Goal: Transaction & Acquisition: Book appointment/travel/reservation

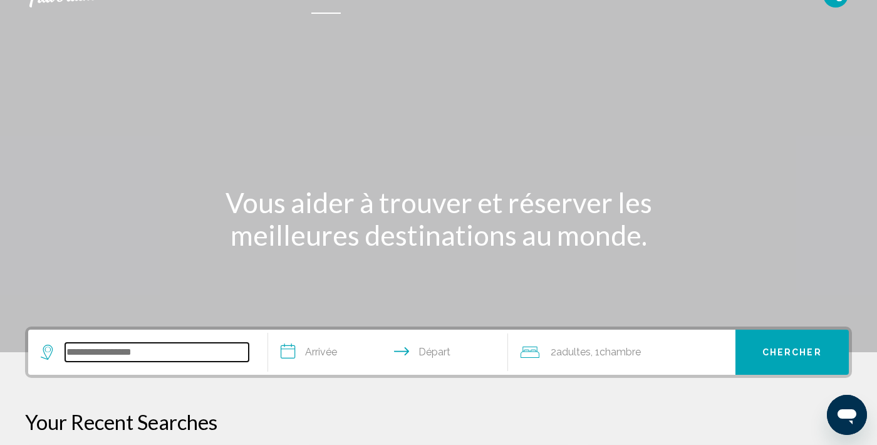
click at [189, 352] on input "Search widget" at bounding box center [157, 352] width 184 height 19
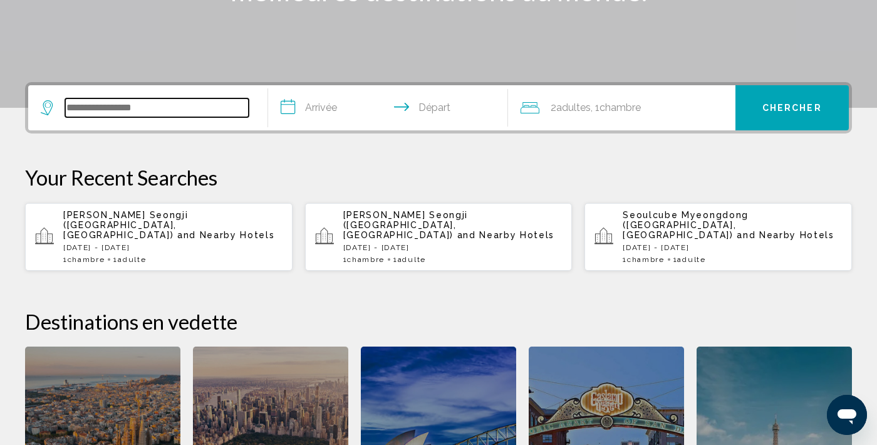
scroll to position [310, 0]
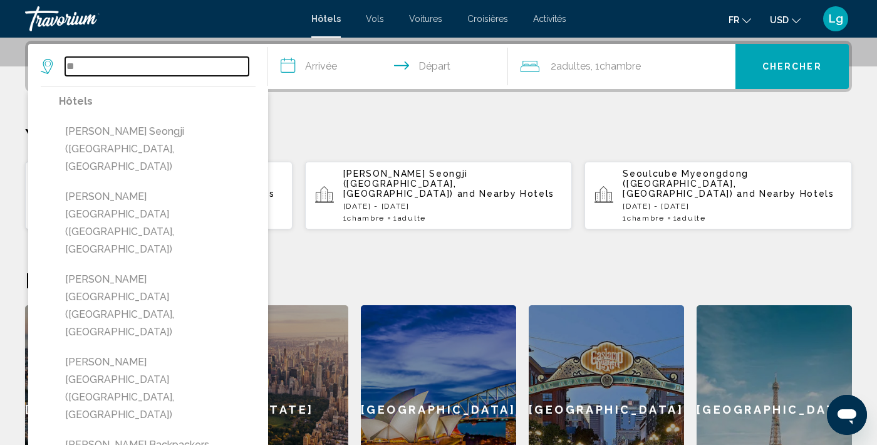
type input "*"
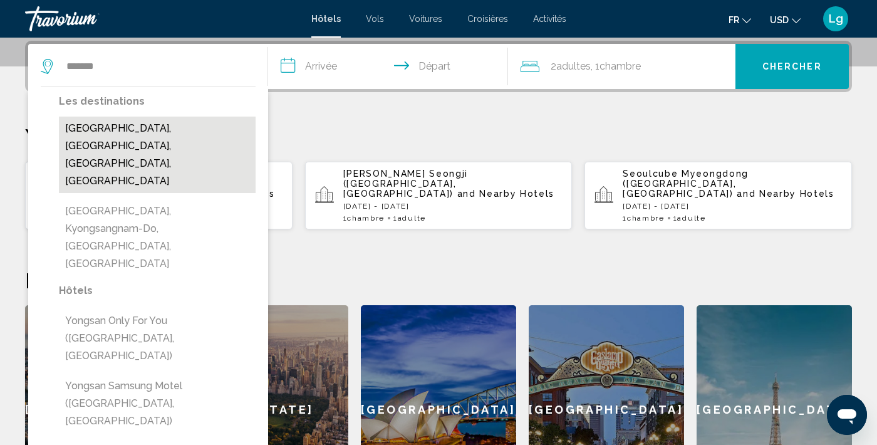
click at [139, 127] on button "[GEOGRAPHIC_DATA], [GEOGRAPHIC_DATA], [GEOGRAPHIC_DATA], [GEOGRAPHIC_DATA]" at bounding box center [157, 155] width 197 height 76
type input "**********"
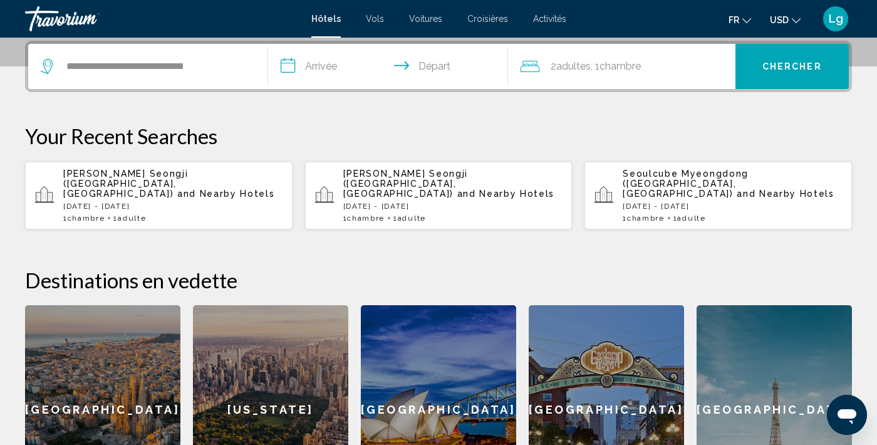
click at [331, 61] on input "**********" at bounding box center [390, 68] width 245 height 49
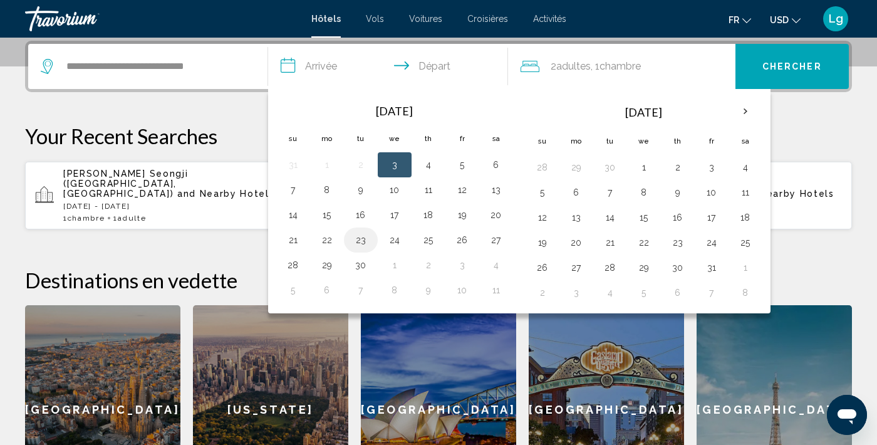
click at [369, 244] on button "23" at bounding box center [361, 240] width 20 height 18
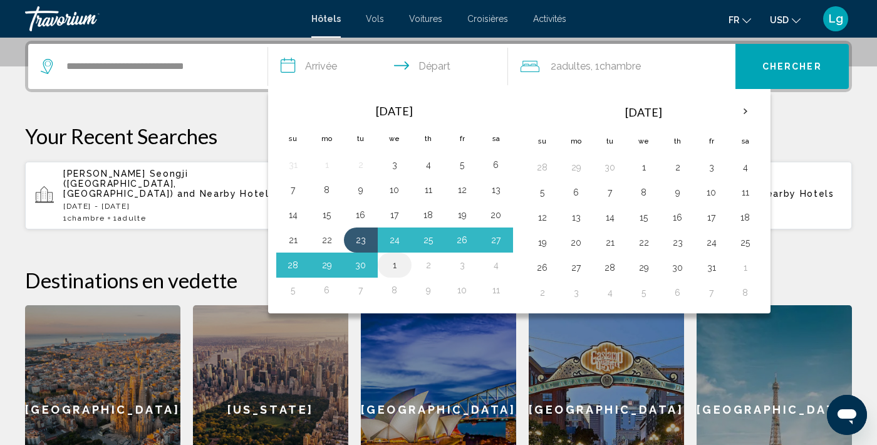
click at [394, 268] on button "1" at bounding box center [395, 265] width 20 height 18
type input "**********"
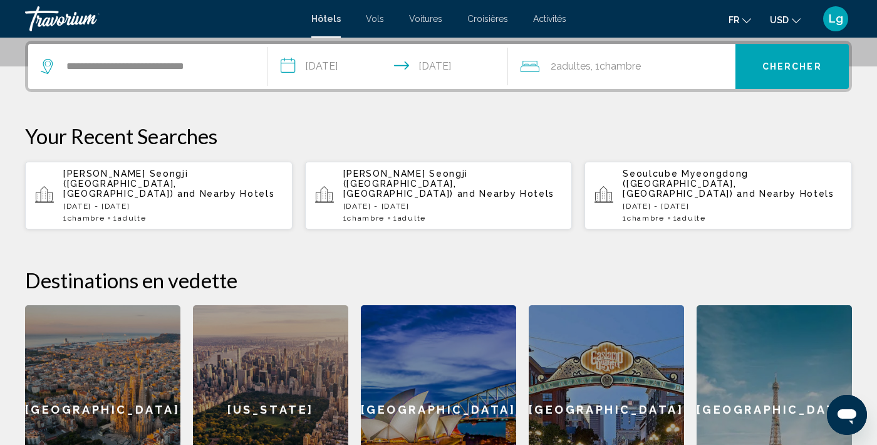
click at [574, 73] on span "2 Adulte Adultes" at bounding box center [571, 67] width 40 height 18
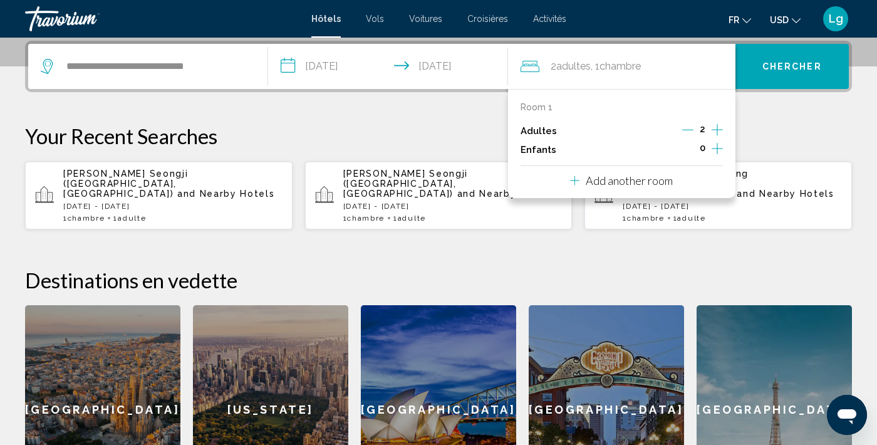
click at [693, 134] on icon "Decrement adults" at bounding box center [688, 129] width 11 height 11
click at [787, 69] on span "Chercher" at bounding box center [793, 67] width 60 height 10
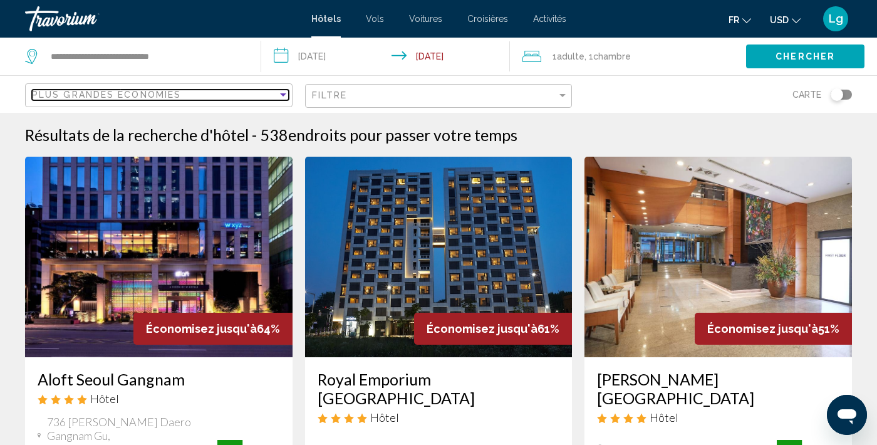
click at [278, 95] on div "Sort by" at bounding box center [283, 95] width 11 height 10
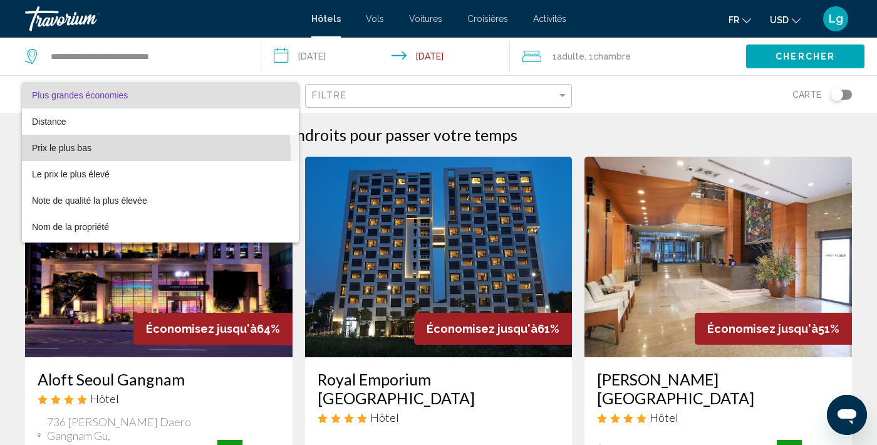
click at [98, 156] on span "Prix le plus bas" at bounding box center [160, 148] width 257 height 26
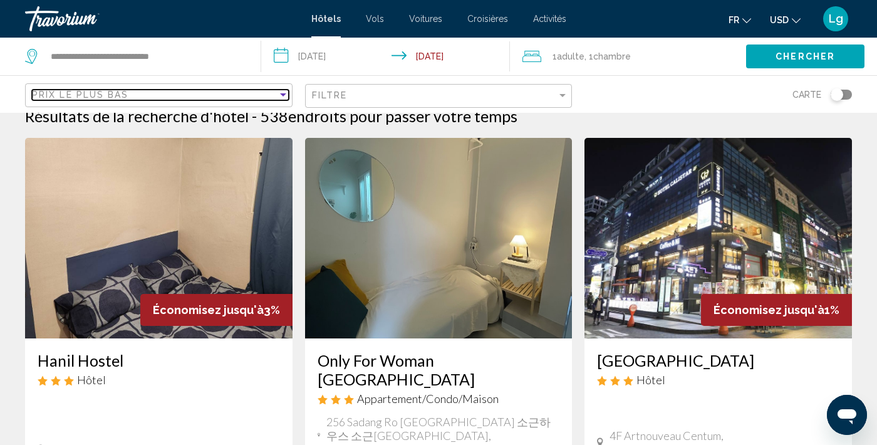
scroll to position [100, 0]
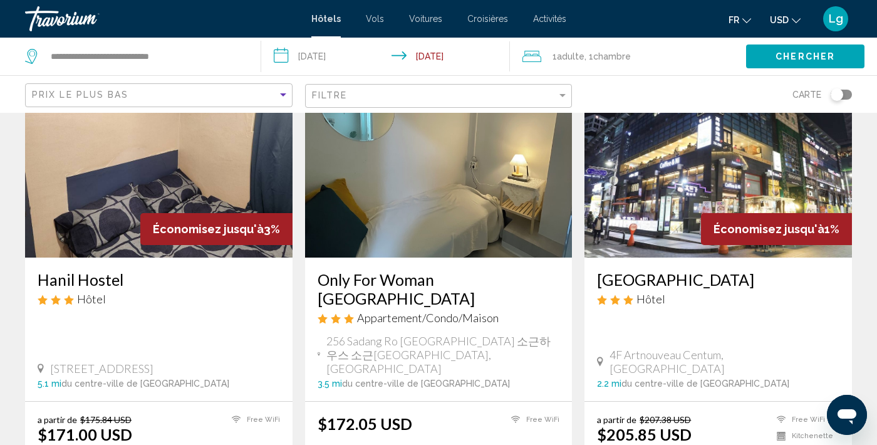
click at [841, 88] on div "Toggle map" at bounding box center [837, 94] width 13 height 13
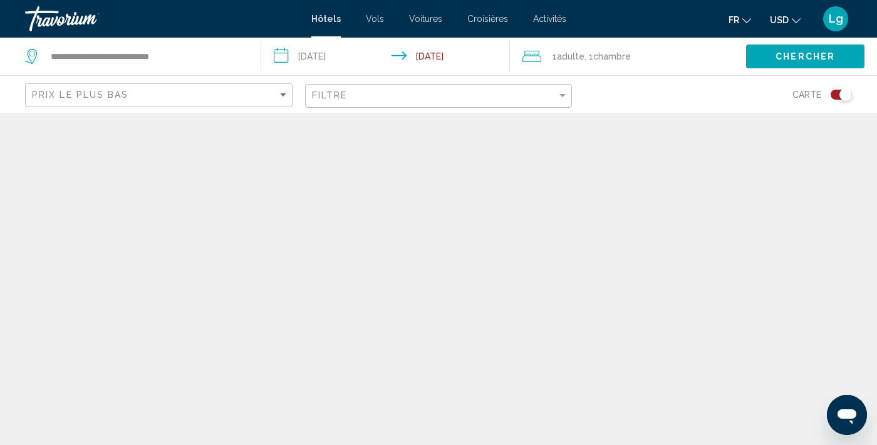
scroll to position [0, 0]
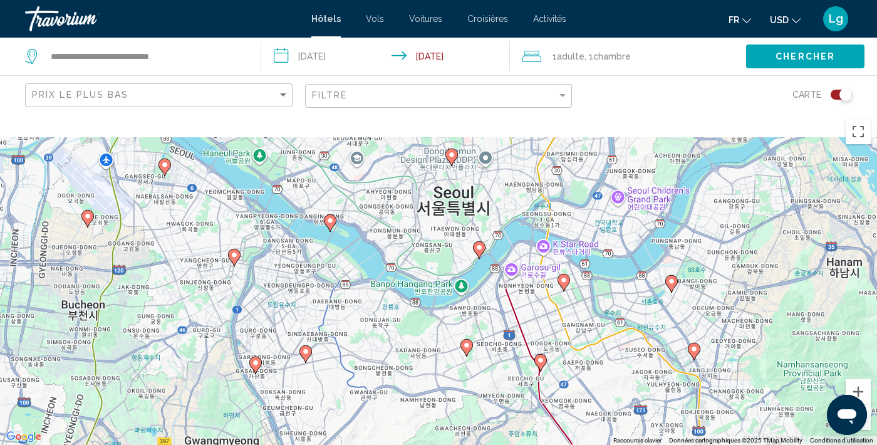
drag, startPoint x: 419, startPoint y: 254, endPoint x: 399, endPoint y: 395, distance: 141.7
click at [399, 395] on div "Pour activer le glissement avec le clavier, appuyez sur Alt+Entrée. Une fois ce…" at bounding box center [438, 279] width 877 height 332
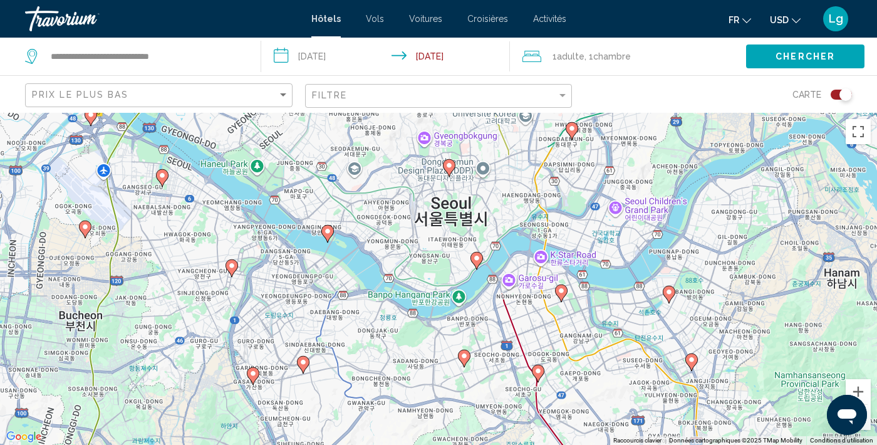
click at [476, 259] on image "Main content" at bounding box center [477, 258] width 8 height 8
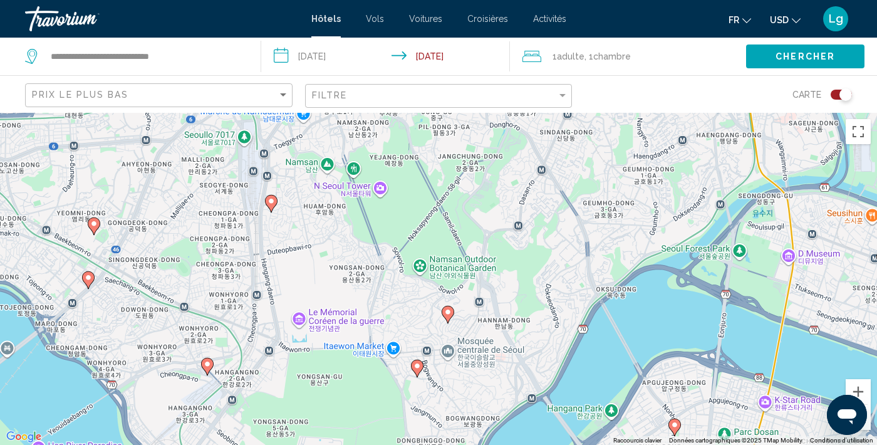
drag, startPoint x: 394, startPoint y: 221, endPoint x: 464, endPoint y: 370, distance: 164.6
click at [464, 370] on div "Pour naviguer, appuyez sur les touches fléchées. Pour activer le glissement ave…" at bounding box center [438, 279] width 877 height 332
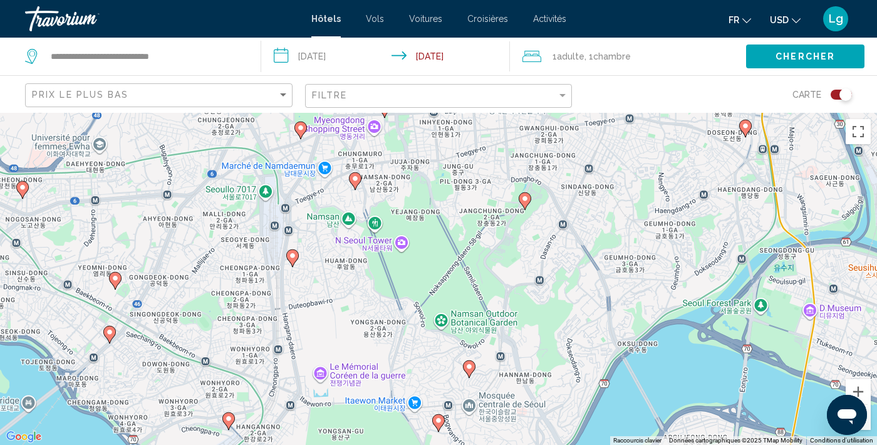
drag, startPoint x: 294, startPoint y: 252, endPoint x: 315, endPoint y: 309, distance: 60.9
click at [315, 309] on div "Pour naviguer, appuyez sur les touches fléchées. Pour activer le glissement ave…" at bounding box center [438, 279] width 877 height 332
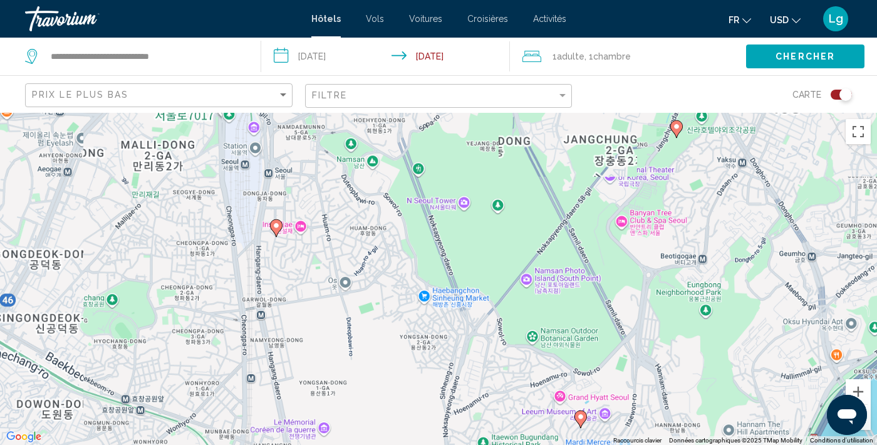
click at [315, 309] on div "Pour naviguer, appuyez sur les touches fléchées. Pour activer le glissement ave…" at bounding box center [438, 279] width 877 height 332
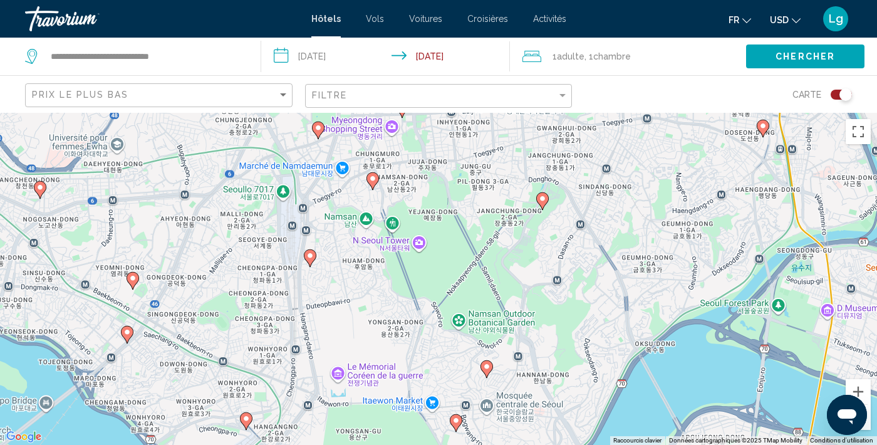
click at [459, 420] on image "Main content" at bounding box center [457, 421] width 8 height 8
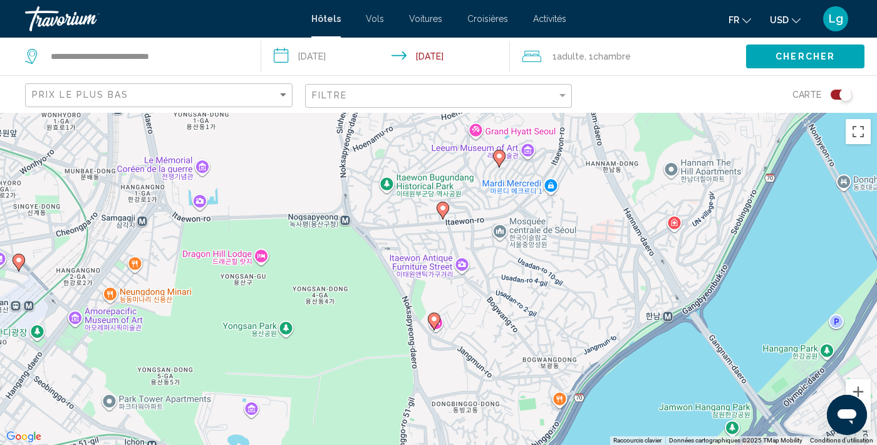
click at [443, 206] on image "Main content" at bounding box center [443, 208] width 8 height 8
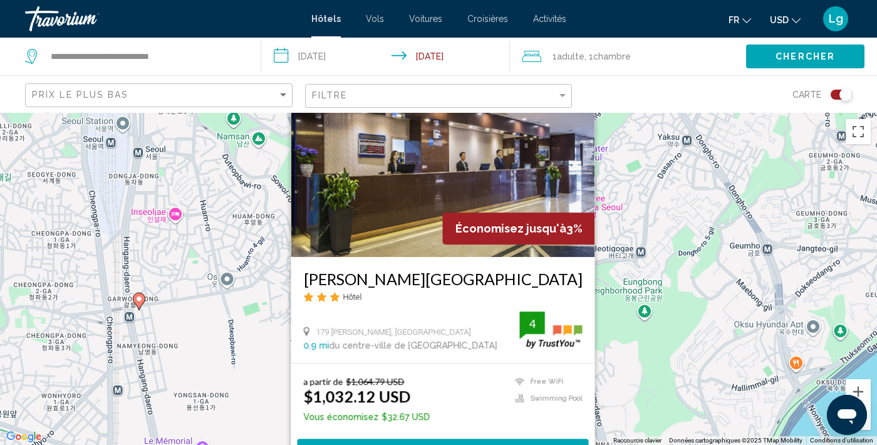
click at [147, 327] on div "Pour activer le glissement avec le clavier, appuyez sur Alt+Entrée. Une fois ce…" at bounding box center [438, 279] width 877 height 332
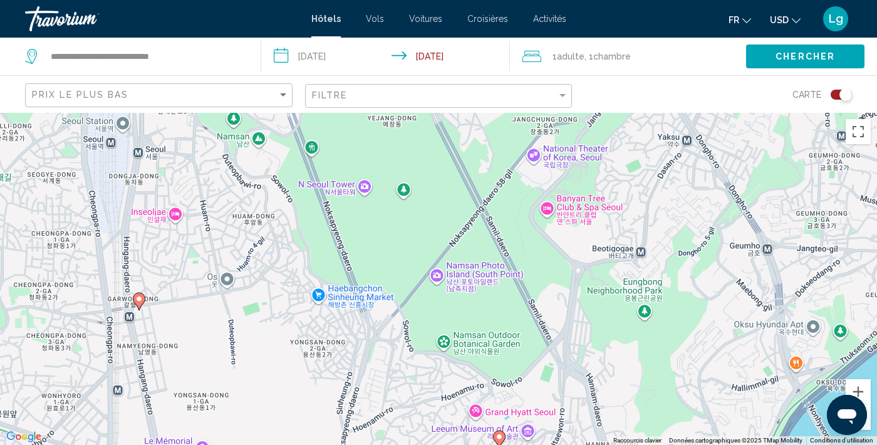
click at [142, 299] on image "Main content" at bounding box center [139, 299] width 8 height 8
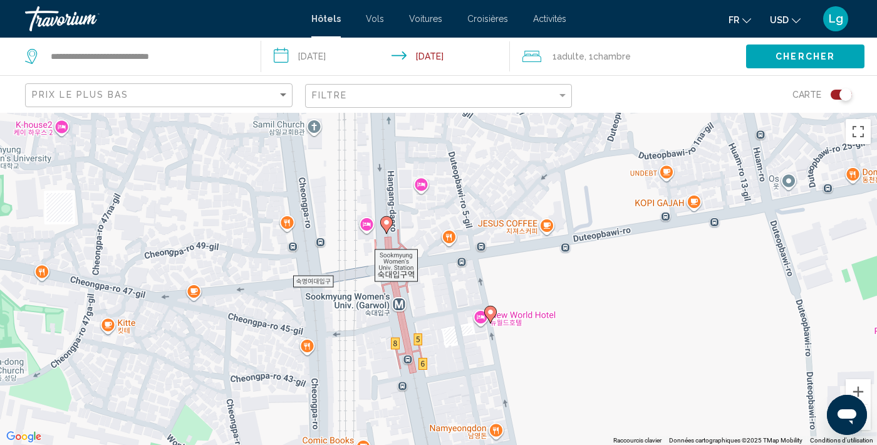
click at [492, 313] on image "Main content" at bounding box center [491, 312] width 8 height 8
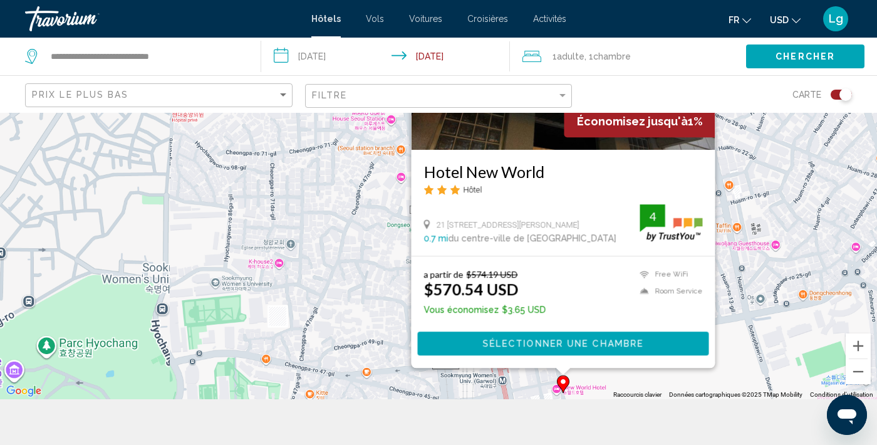
scroll to position [29, 0]
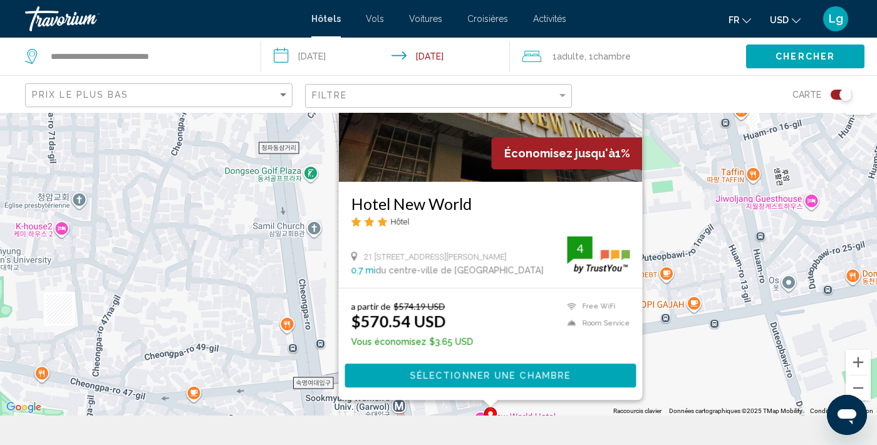
click at [736, 342] on div "Pour activer le glissement avec le clavier, appuyez sur Alt+Entrée. Une fois ce…" at bounding box center [438, 249] width 877 height 332
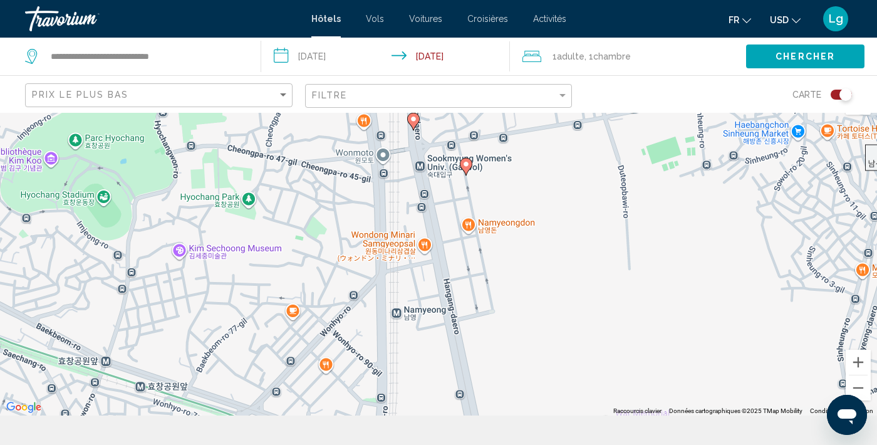
drag, startPoint x: 691, startPoint y: 349, endPoint x: 563, endPoint y: 140, distance: 245.6
click at [563, 140] on div "Pour activer le glissement avec le clavier, appuyez sur Alt+Entrée. Une fois ce…" at bounding box center [438, 249] width 877 height 332
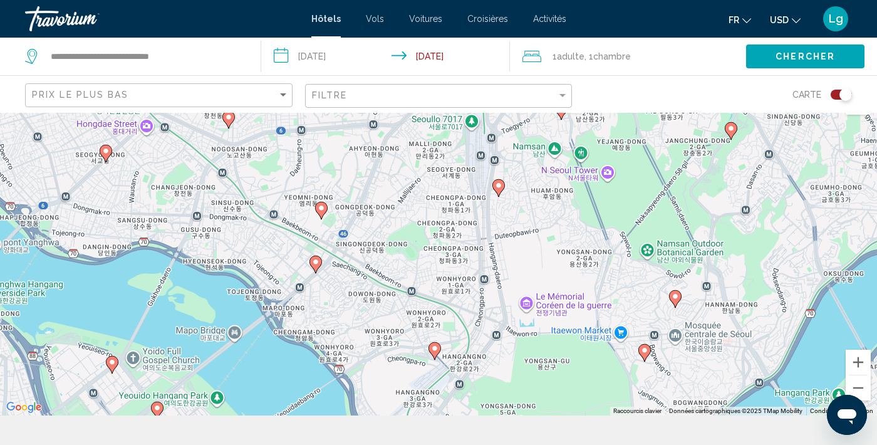
drag, startPoint x: 688, startPoint y: 331, endPoint x: 572, endPoint y: 305, distance: 119.4
click at [572, 305] on div "Pour activer le glissement avec le clavier, appuyez sur Alt+Entrée. Une fois ce…" at bounding box center [438, 249] width 877 height 332
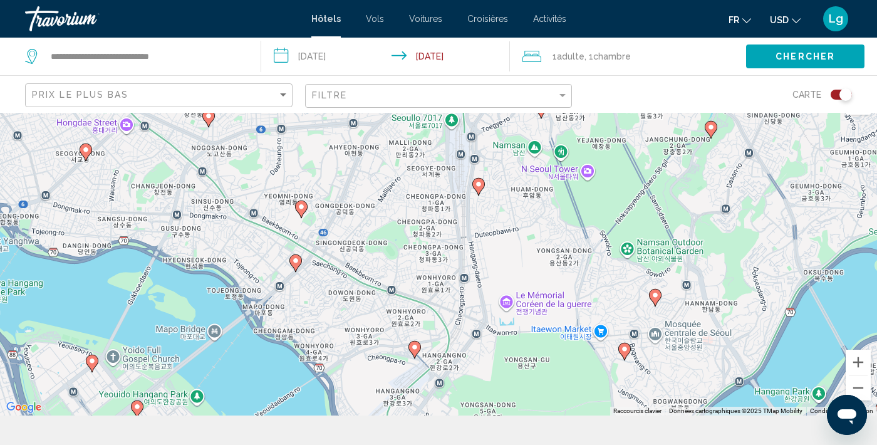
click at [656, 296] on image "Main content" at bounding box center [656, 295] width 8 height 8
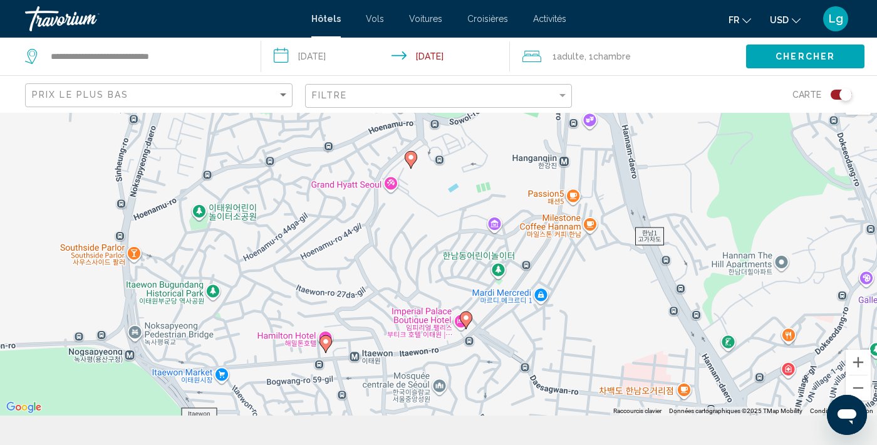
click at [412, 158] on image "Main content" at bounding box center [411, 158] width 8 height 8
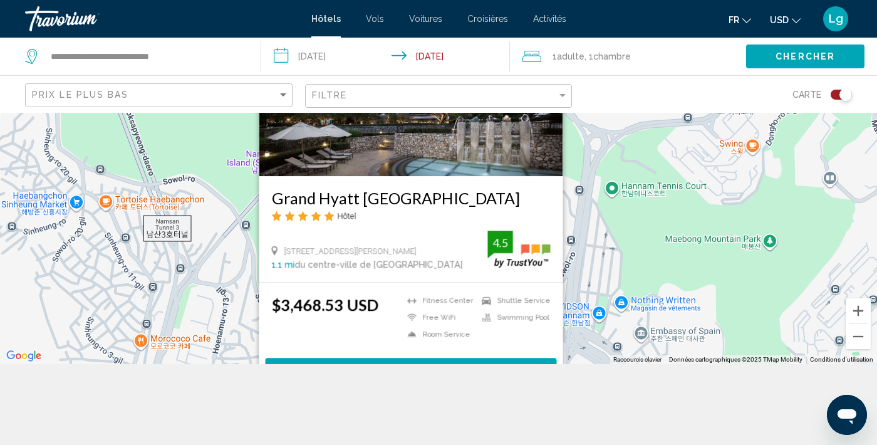
scroll to position [113, 0]
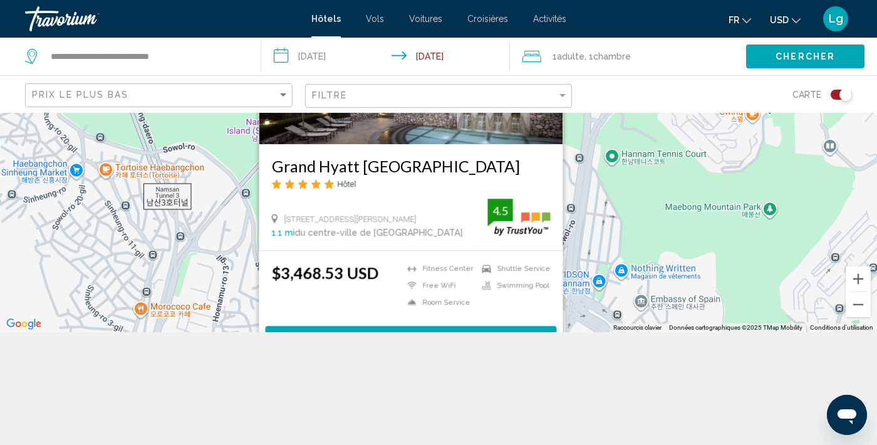
click at [656, 275] on div "Pour activer le glissement avec le clavier, appuyez sur Alt+Entrée. Une fois ce…" at bounding box center [438, 166] width 877 height 332
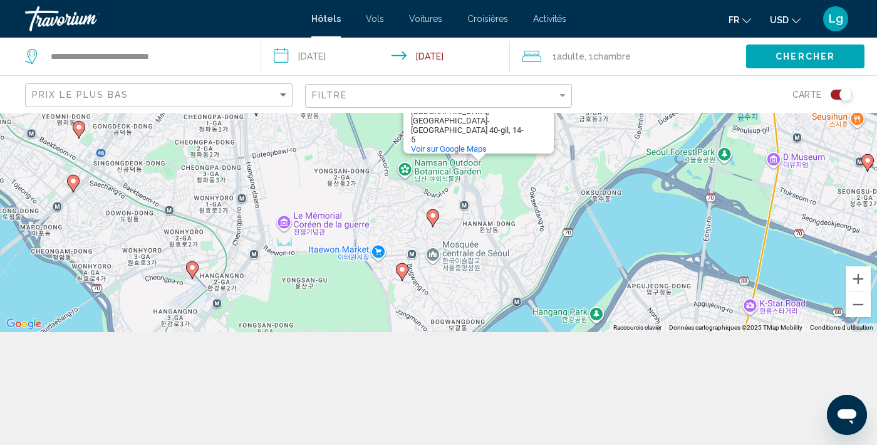
drag, startPoint x: 478, startPoint y: 318, endPoint x: 491, endPoint y: 205, distance: 114.2
click at [491, 205] on div "Pour activer le glissement avec le clavier, appuyez sur Alt+Entrée. Une fois ce…" at bounding box center [438, 166] width 877 height 332
click at [402, 269] on image "Main content" at bounding box center [403, 270] width 8 height 8
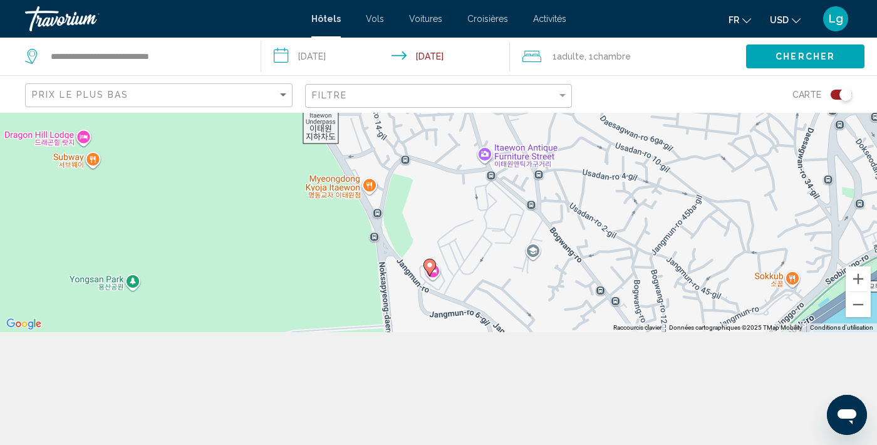
click at [431, 265] on image "Main content" at bounding box center [430, 265] width 8 height 8
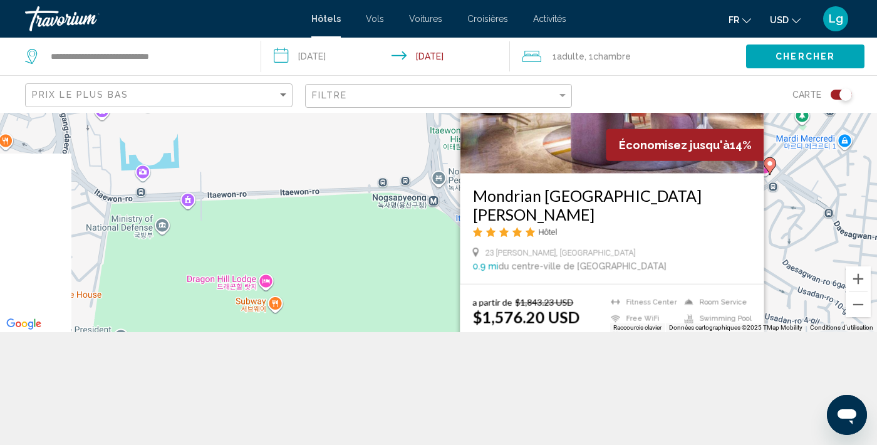
drag, startPoint x: 224, startPoint y: 209, endPoint x: 409, endPoint y: 251, distance: 189.6
click at [409, 251] on div "Pour activer le glissement avec le clavier, appuyez sur Alt+Entrée. Une fois ce…" at bounding box center [438, 166] width 877 height 332
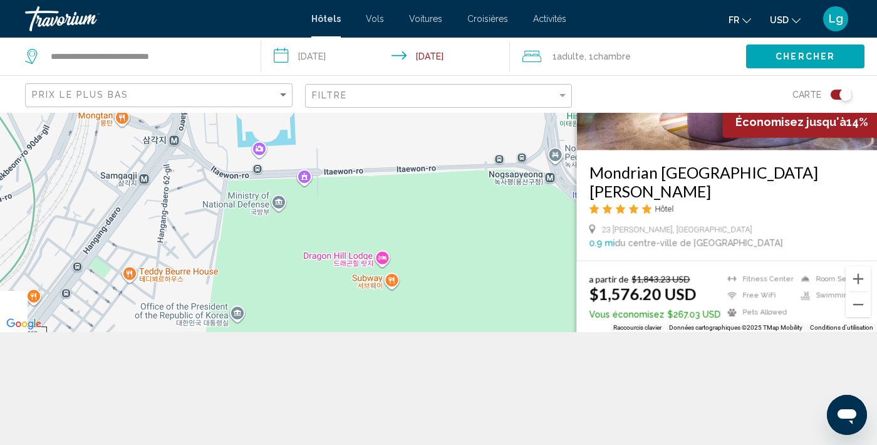
drag, startPoint x: 447, startPoint y: 253, endPoint x: 554, endPoint y: 208, distance: 116.1
click at [554, 208] on div "Pour activer le glissement avec le clavier, appuyez sur Alt+Entrée. Une fois ce…" at bounding box center [438, 166] width 877 height 332
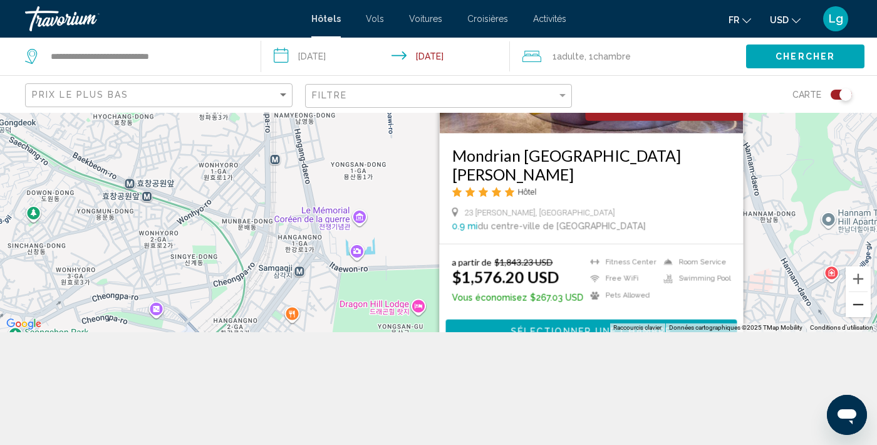
click at [859, 305] on button "Zoom arrière" at bounding box center [858, 304] width 25 height 25
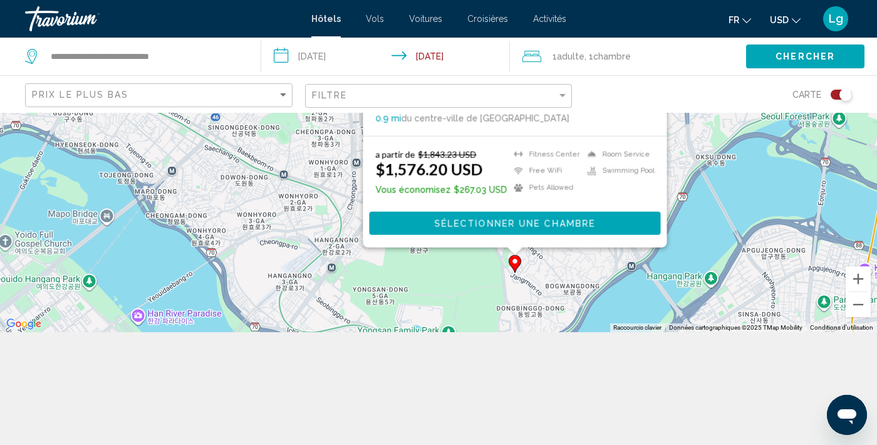
drag, startPoint x: 783, startPoint y: 346, endPoint x: 767, endPoint y: 441, distance: 96.6
click at [763, 332] on html "**********" at bounding box center [438, 109] width 877 height 445
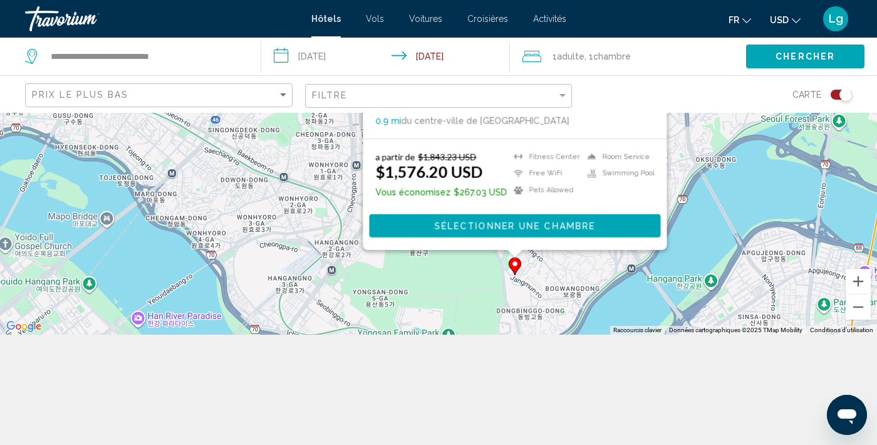
click at [318, 202] on div "Pour activer le glissement avec le clavier, appuyez sur Alt+Entrée. Une fois ce…" at bounding box center [438, 169] width 877 height 332
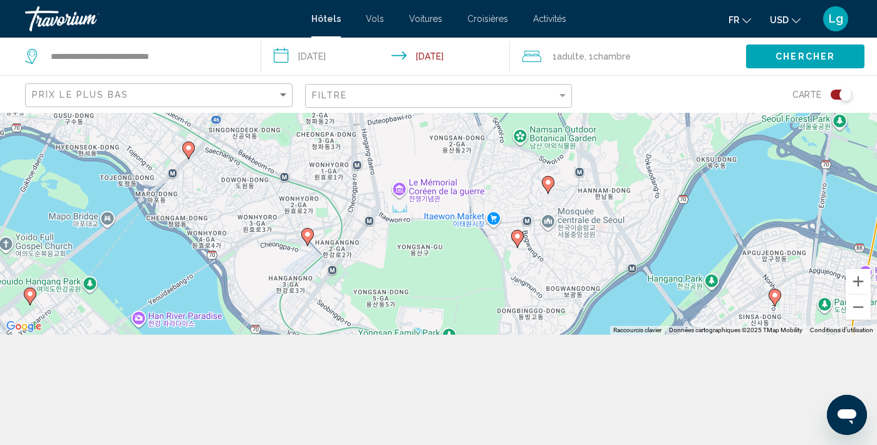
click at [308, 234] on image "Main content" at bounding box center [308, 235] width 8 height 8
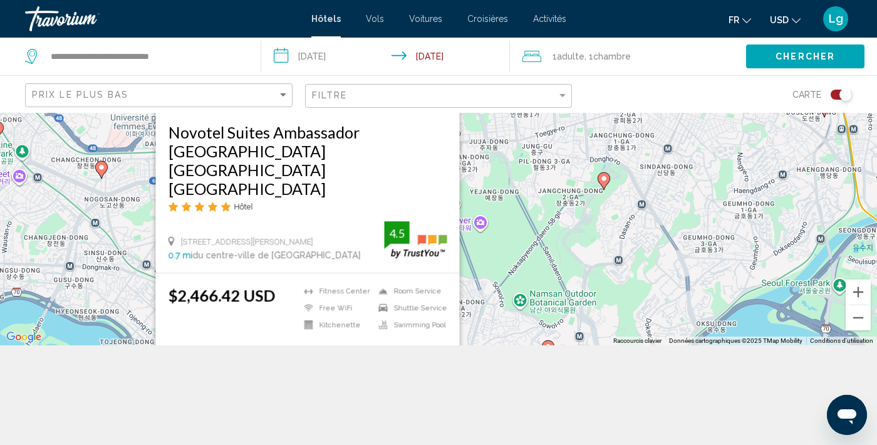
click at [496, 248] on div "Pour activer le glissement avec le clavier, appuyez sur Alt+Entrée. Une fois ce…" at bounding box center [438, 179] width 877 height 332
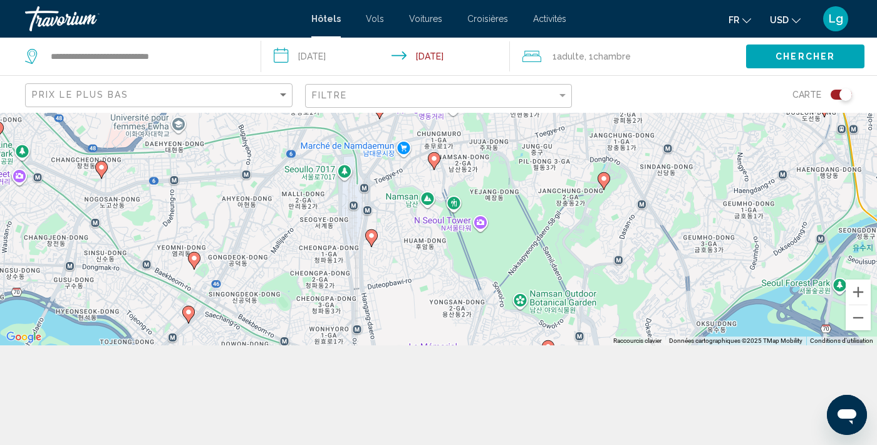
click at [605, 179] on image "Main content" at bounding box center [604, 179] width 8 height 8
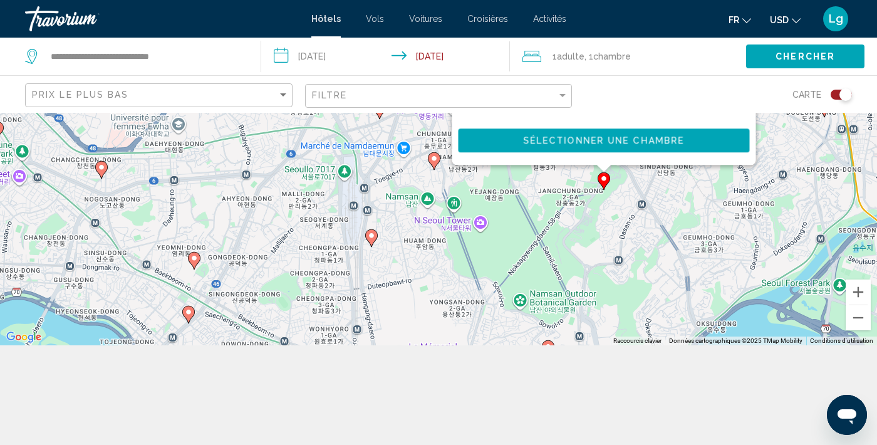
scroll to position [0, 0]
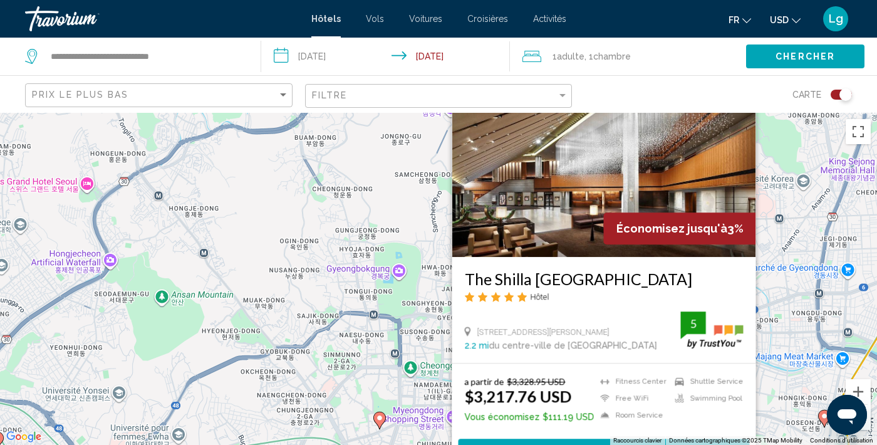
click at [382, 419] on image "Main content" at bounding box center [380, 418] width 8 height 8
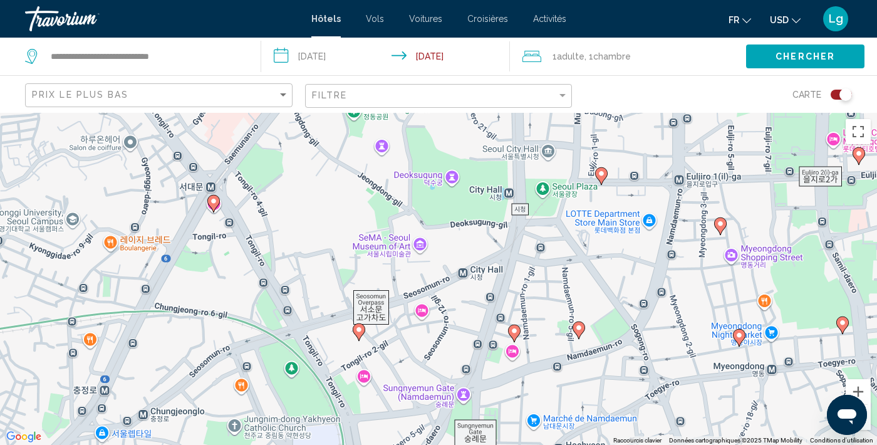
click at [360, 331] on image "Main content" at bounding box center [359, 330] width 8 height 8
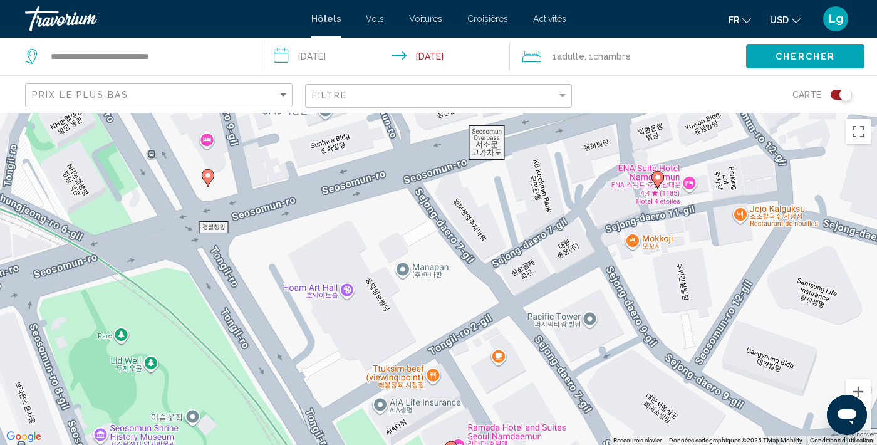
click at [657, 176] on image "Main content" at bounding box center [658, 178] width 8 height 8
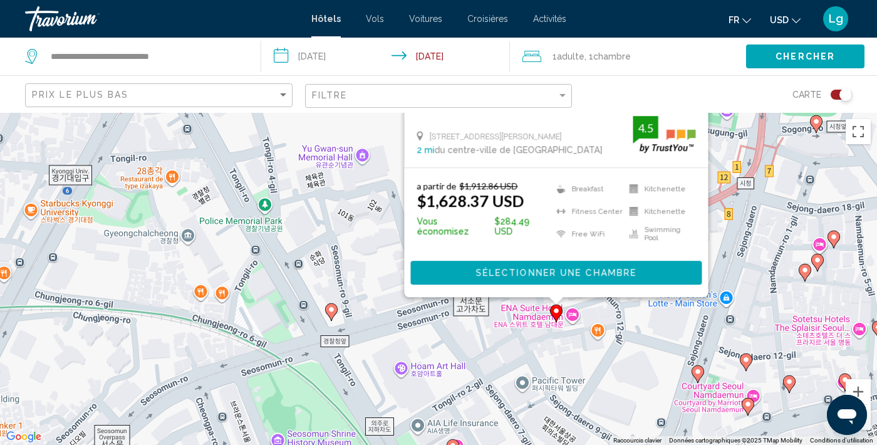
drag, startPoint x: 309, startPoint y: 364, endPoint x: 370, endPoint y: 244, distance: 134.3
click at [370, 244] on div "Pour activer le glissement avec le clavier, appuyez sur Alt+Entrée. Une fois ce…" at bounding box center [438, 279] width 877 height 332
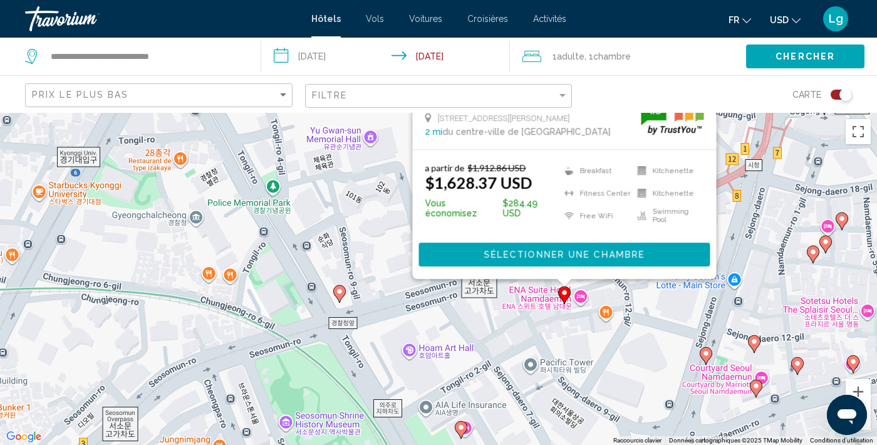
click at [342, 290] on image "Main content" at bounding box center [340, 292] width 8 height 8
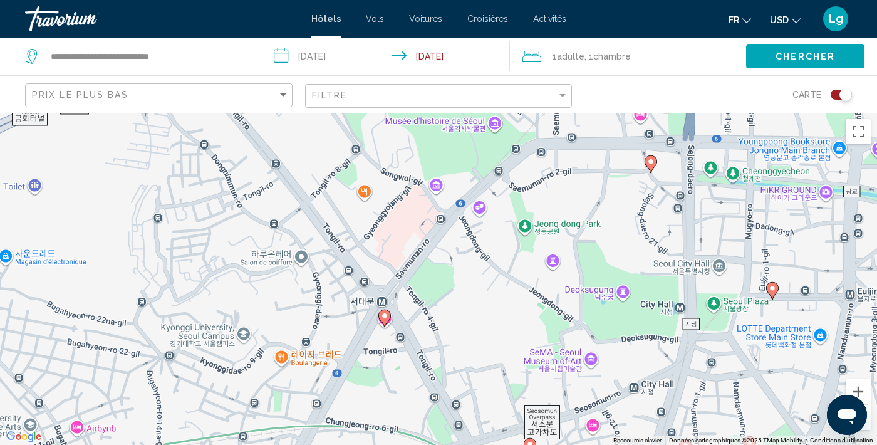
click at [838, 93] on div "Toggle map" at bounding box center [841, 95] width 21 height 10
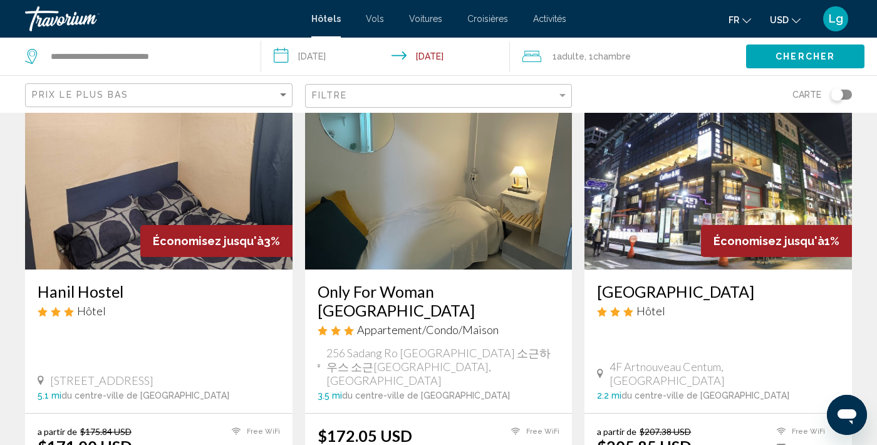
scroll to position [154, 0]
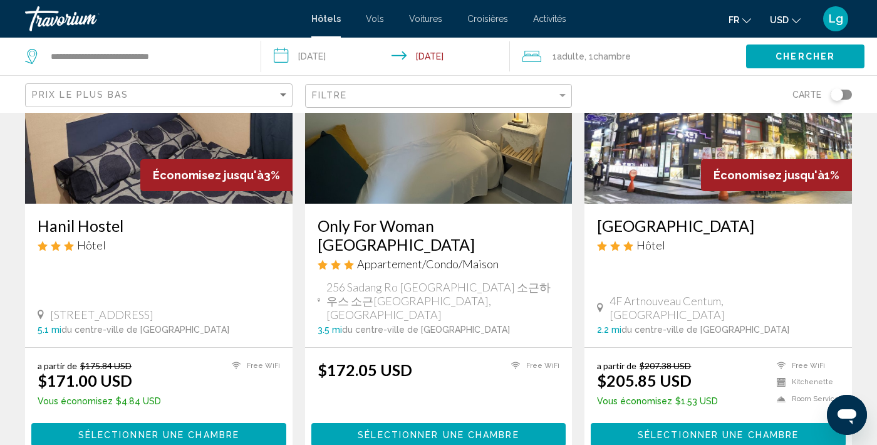
click at [117, 152] on img "Main content" at bounding box center [159, 103] width 268 height 201
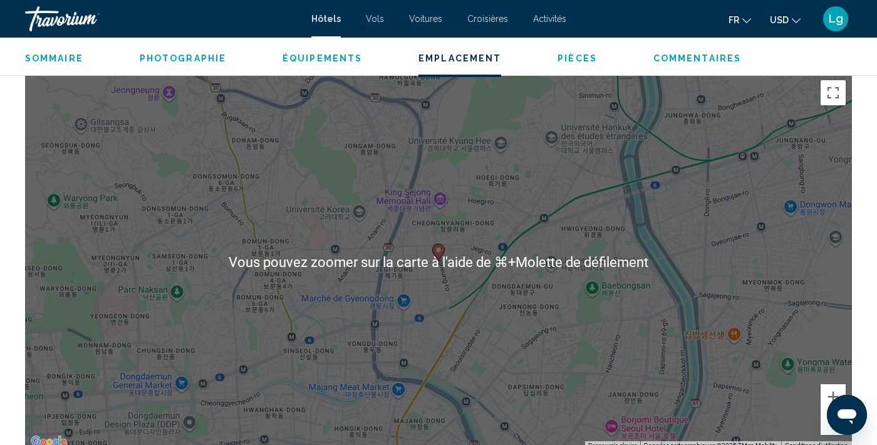
scroll to position [1430, 0]
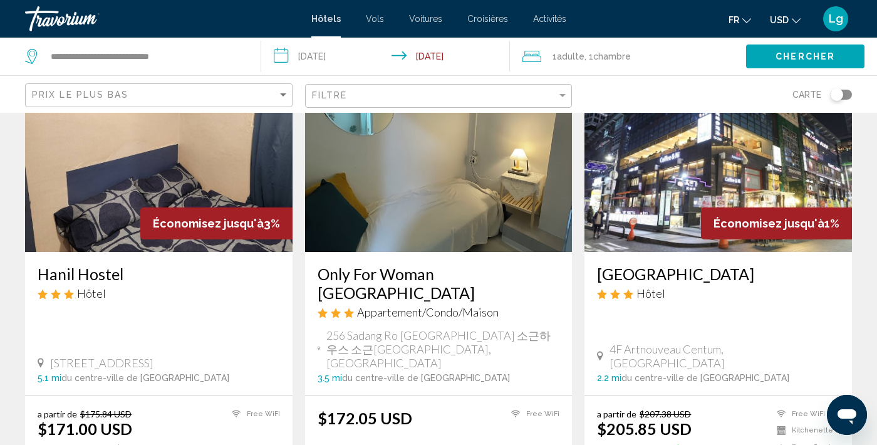
scroll to position [13, 0]
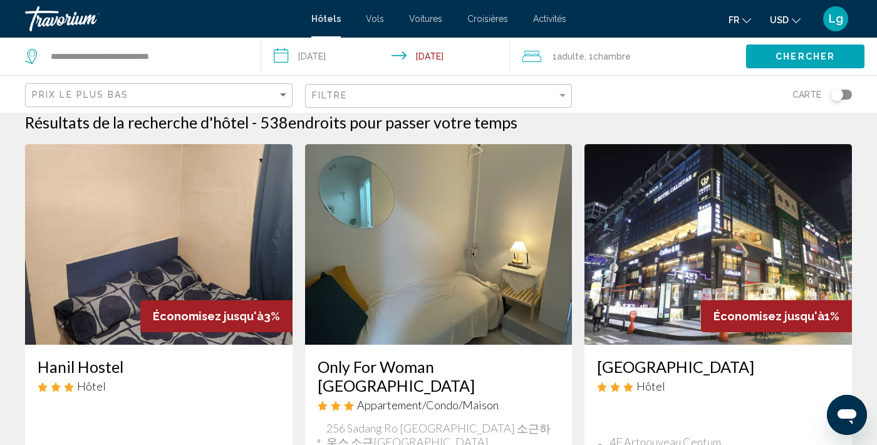
click at [685, 224] on img "Main content" at bounding box center [719, 244] width 268 height 201
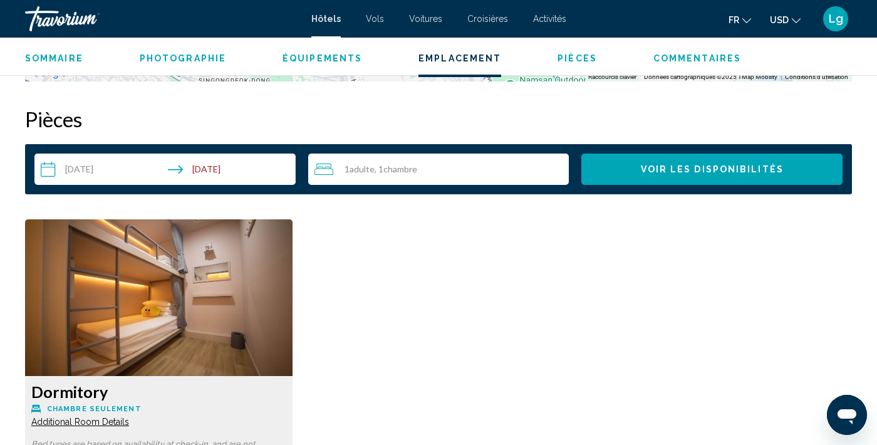
scroll to position [1726, 0]
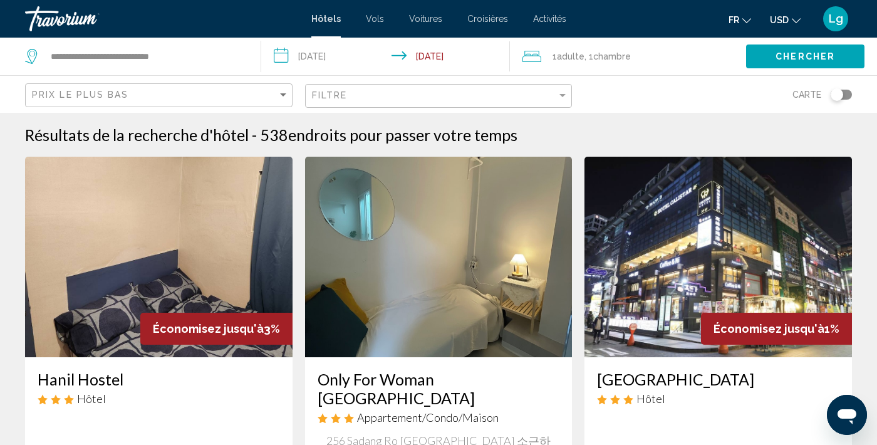
click at [447, 256] on img "Main content" at bounding box center [439, 257] width 268 height 201
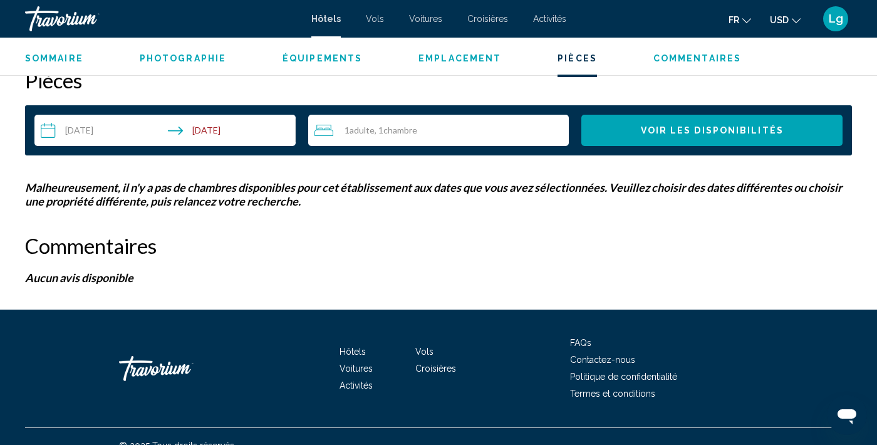
scroll to position [1832, 0]
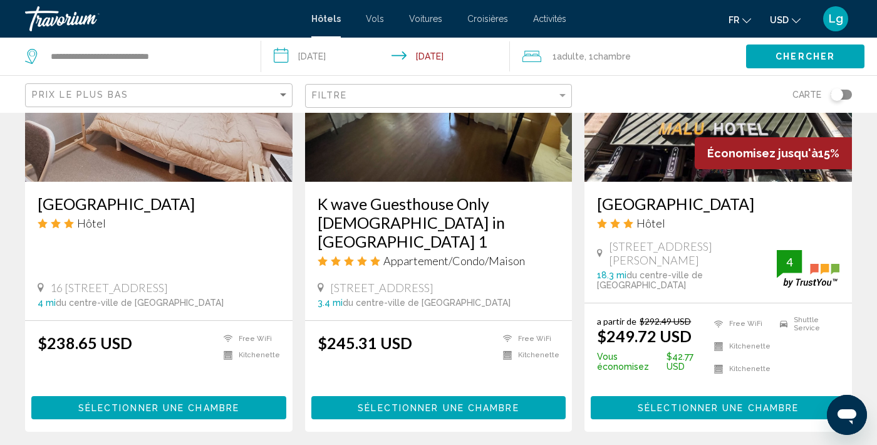
scroll to position [994, 0]
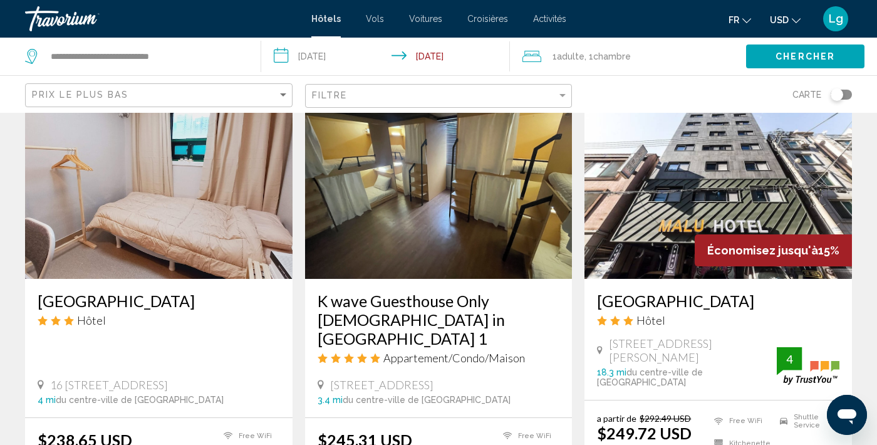
click at [229, 207] on img "Main content" at bounding box center [159, 178] width 268 height 201
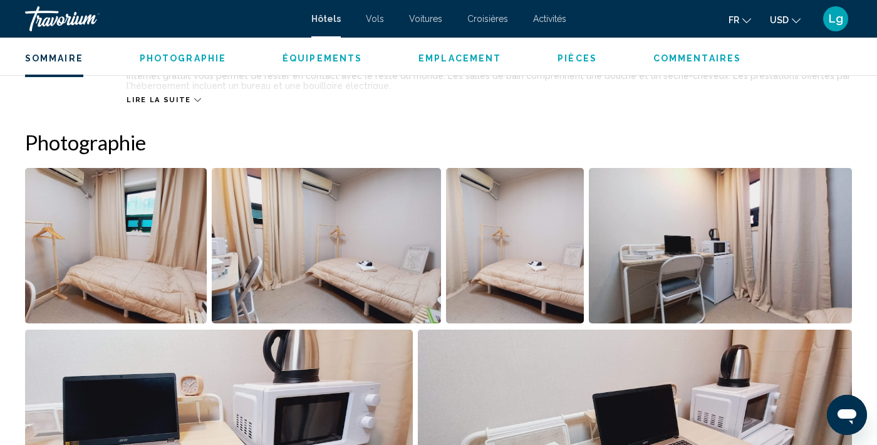
scroll to position [653, 0]
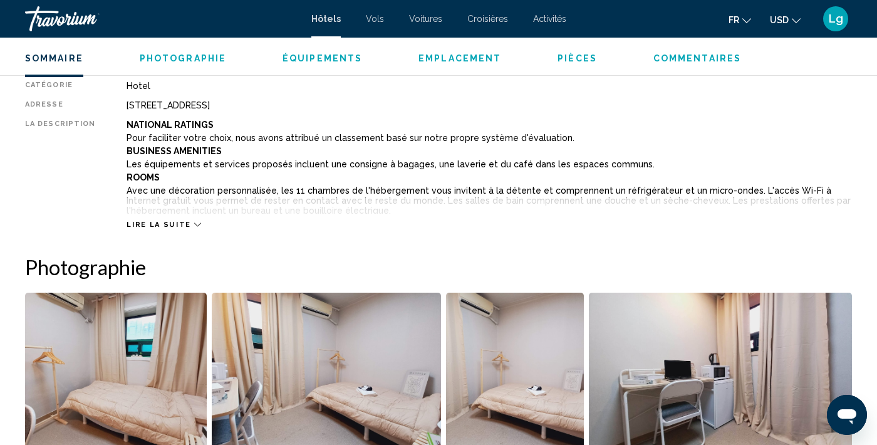
click at [176, 224] on span "Lire la suite" at bounding box center [159, 225] width 64 height 8
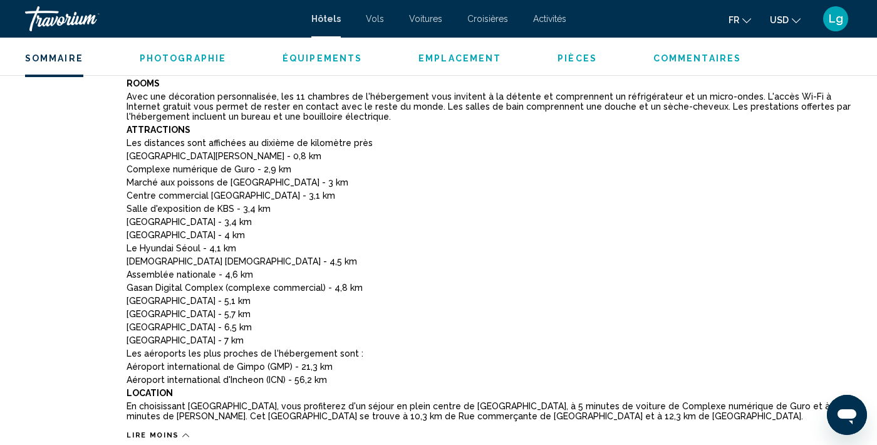
scroll to position [823, 0]
